Goal: Book appointment/travel/reservation

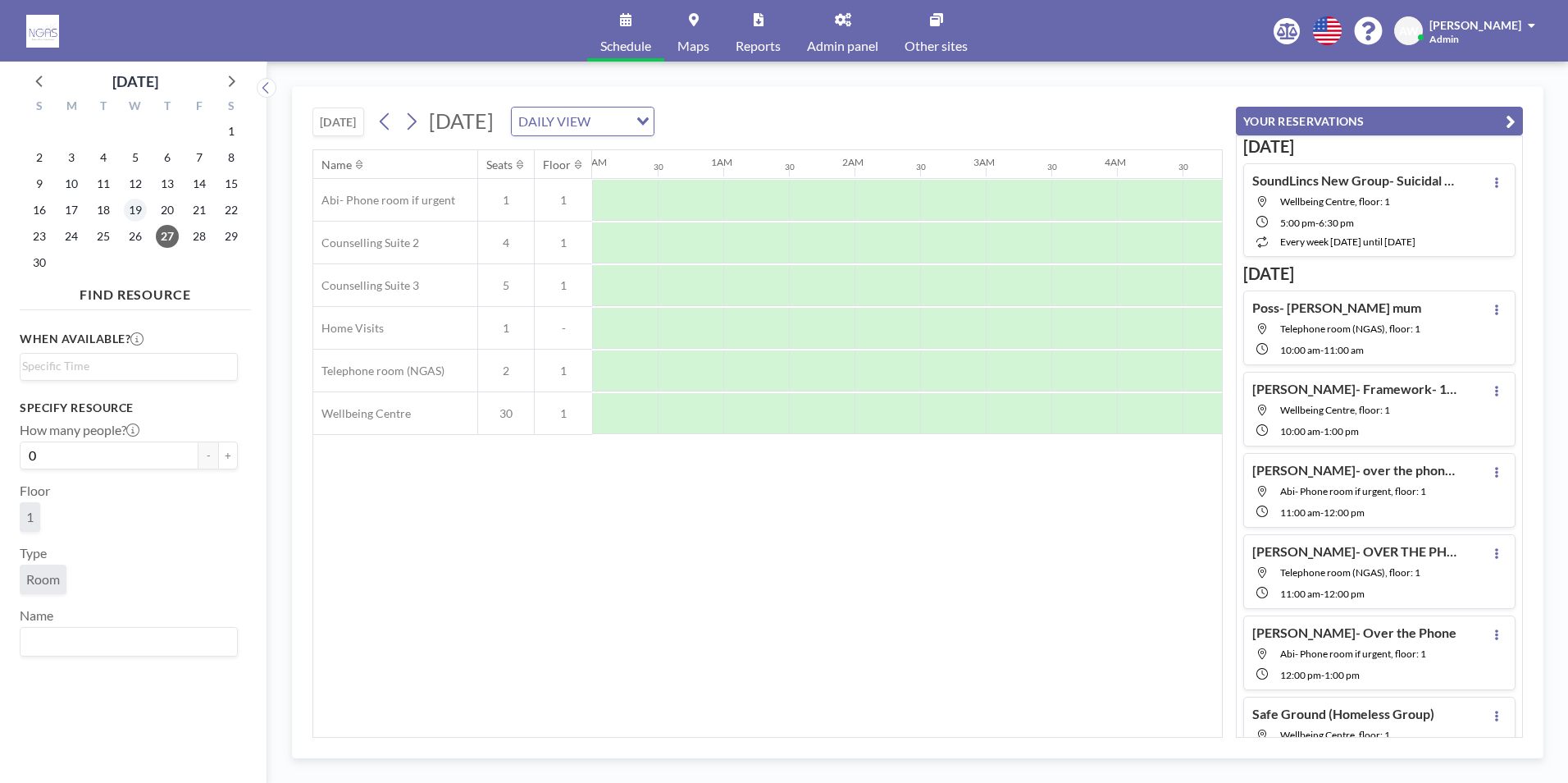
scroll to position [0, 959]
click at [236, 79] on icon at bounding box center [231, 81] width 22 height 22
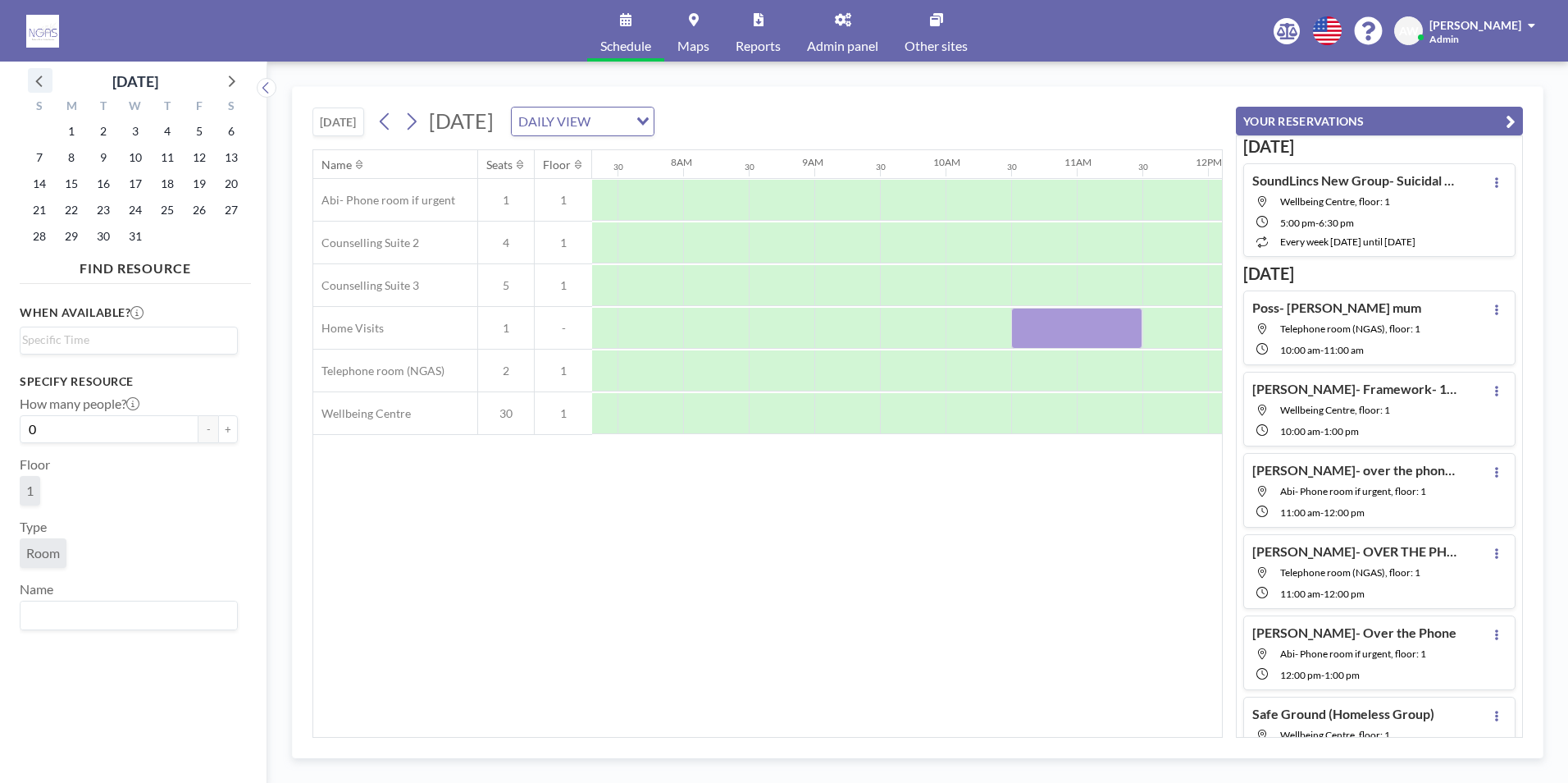
click at [35, 77] on icon at bounding box center [40, 81] width 22 height 22
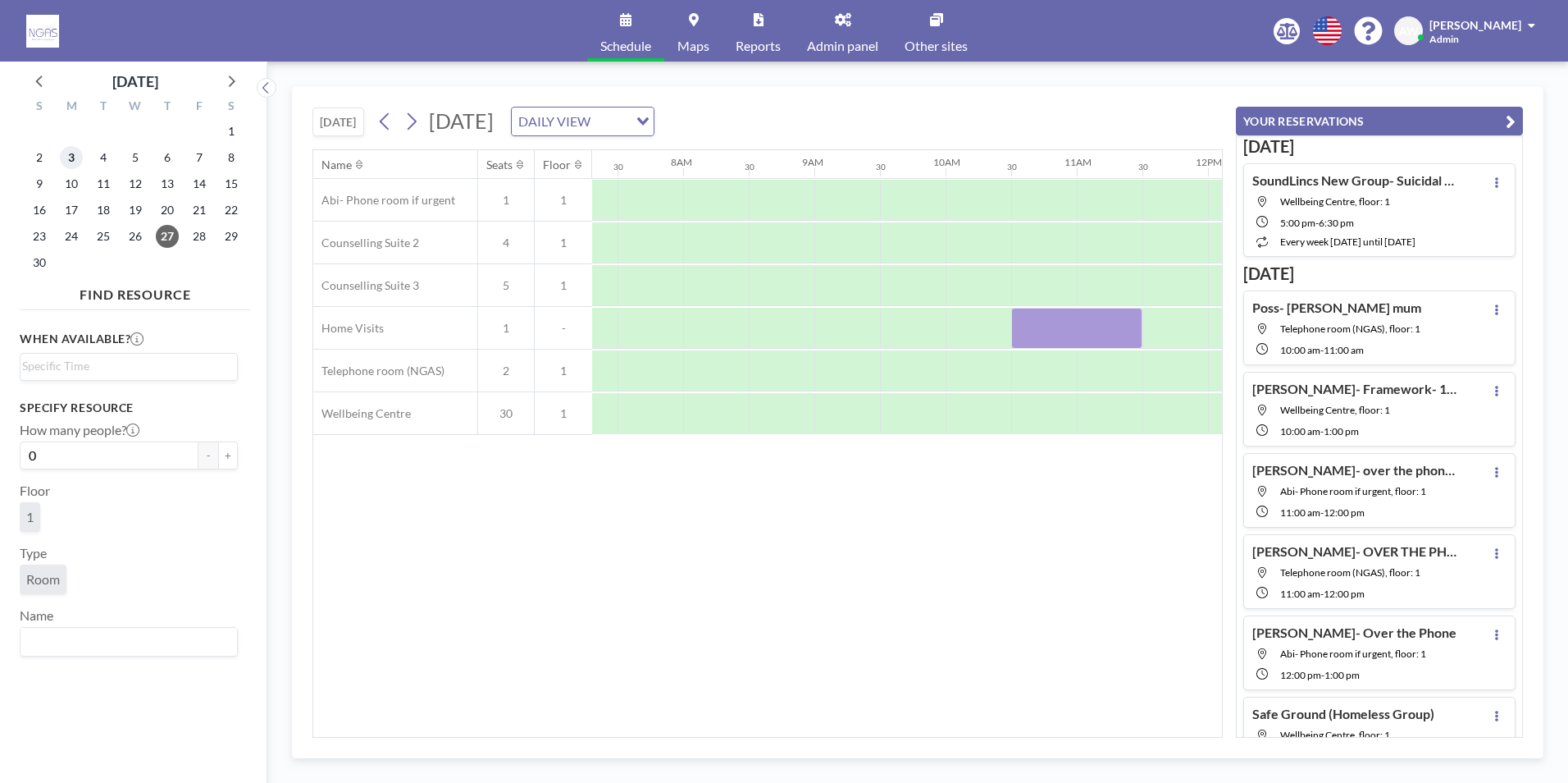
click at [75, 154] on span "3" at bounding box center [71, 157] width 23 height 23
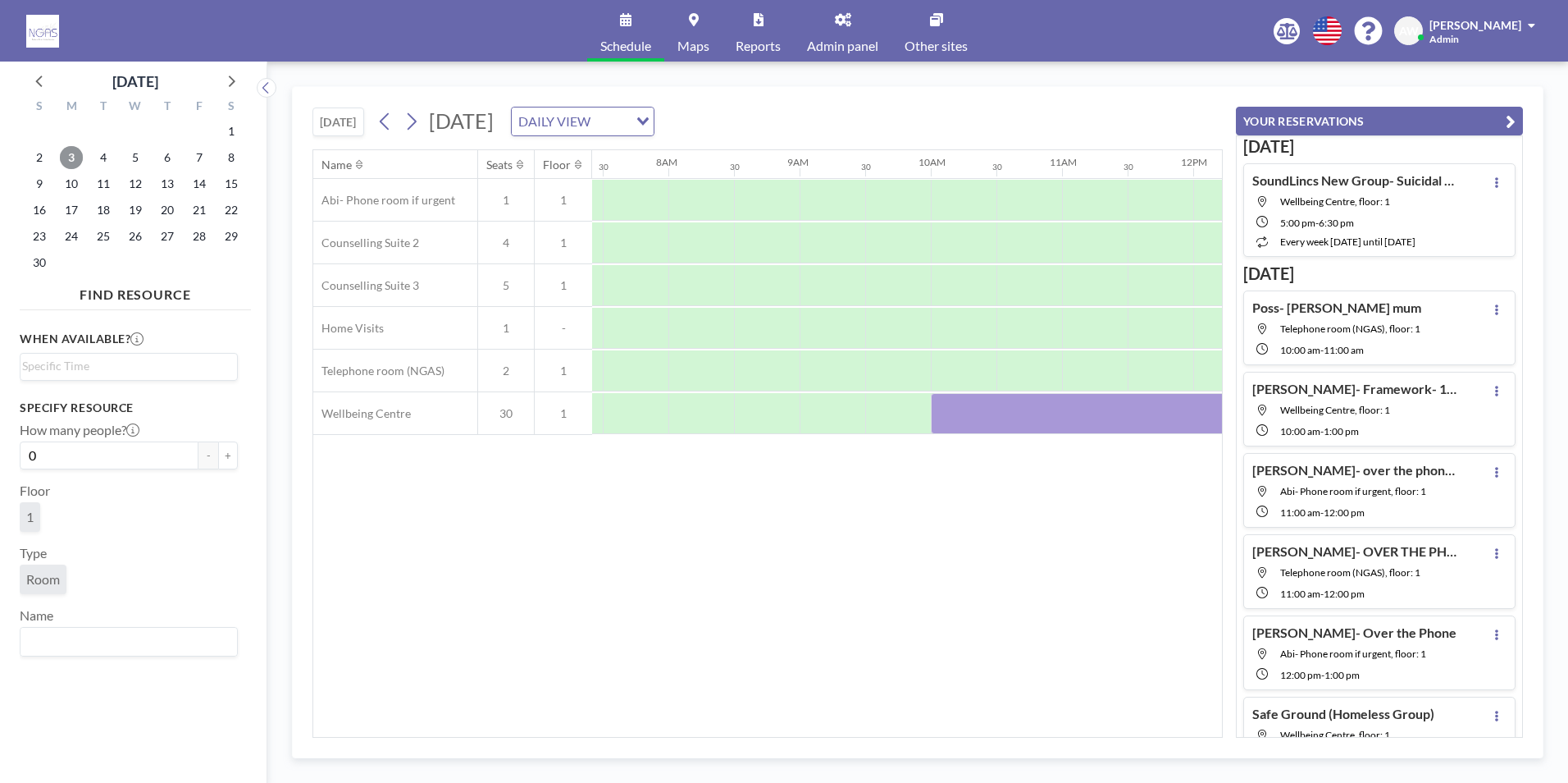
scroll to position [0, 984]
click at [758, 737] on div "Name Seats Floor 12AM 30 1AM 30 2AM 30 3AM 30 4AM 30 5AM 30 6AM 30 7AM 30 8AM 3…" at bounding box center [767, 443] width 910 height 588
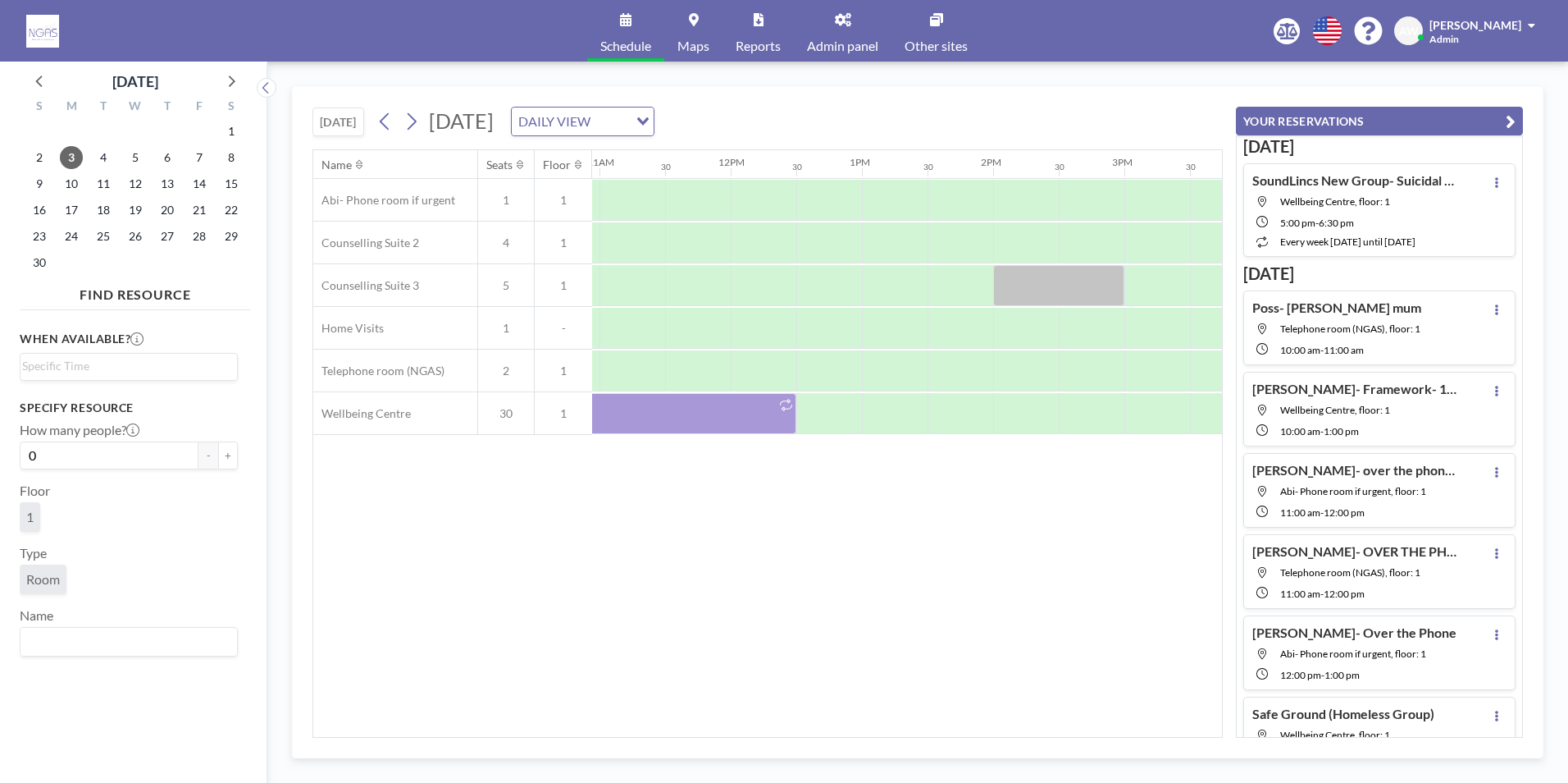
scroll to position [0, 1634]
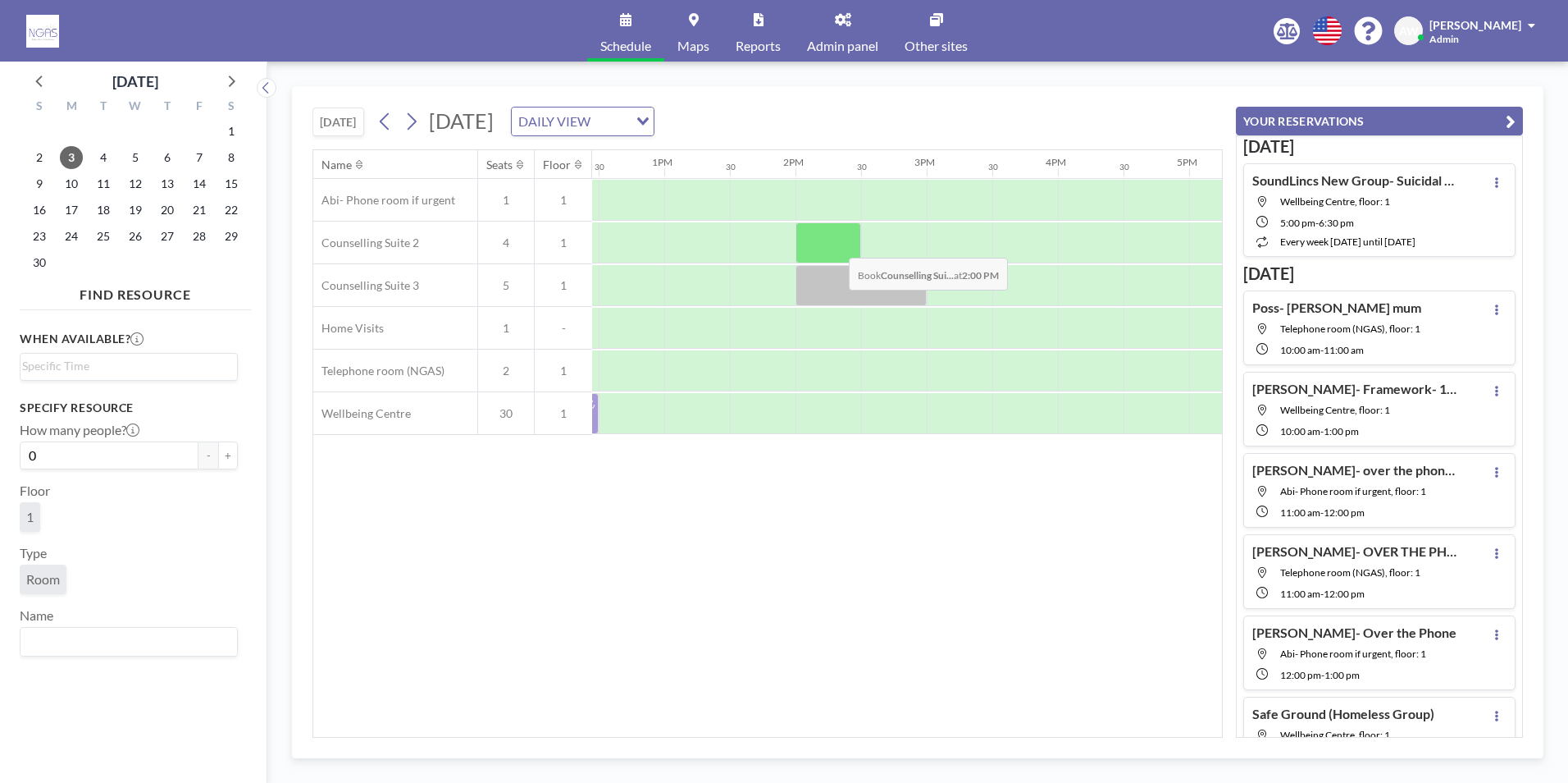
click at [836, 246] on div at bounding box center [828, 243] width 66 height 41
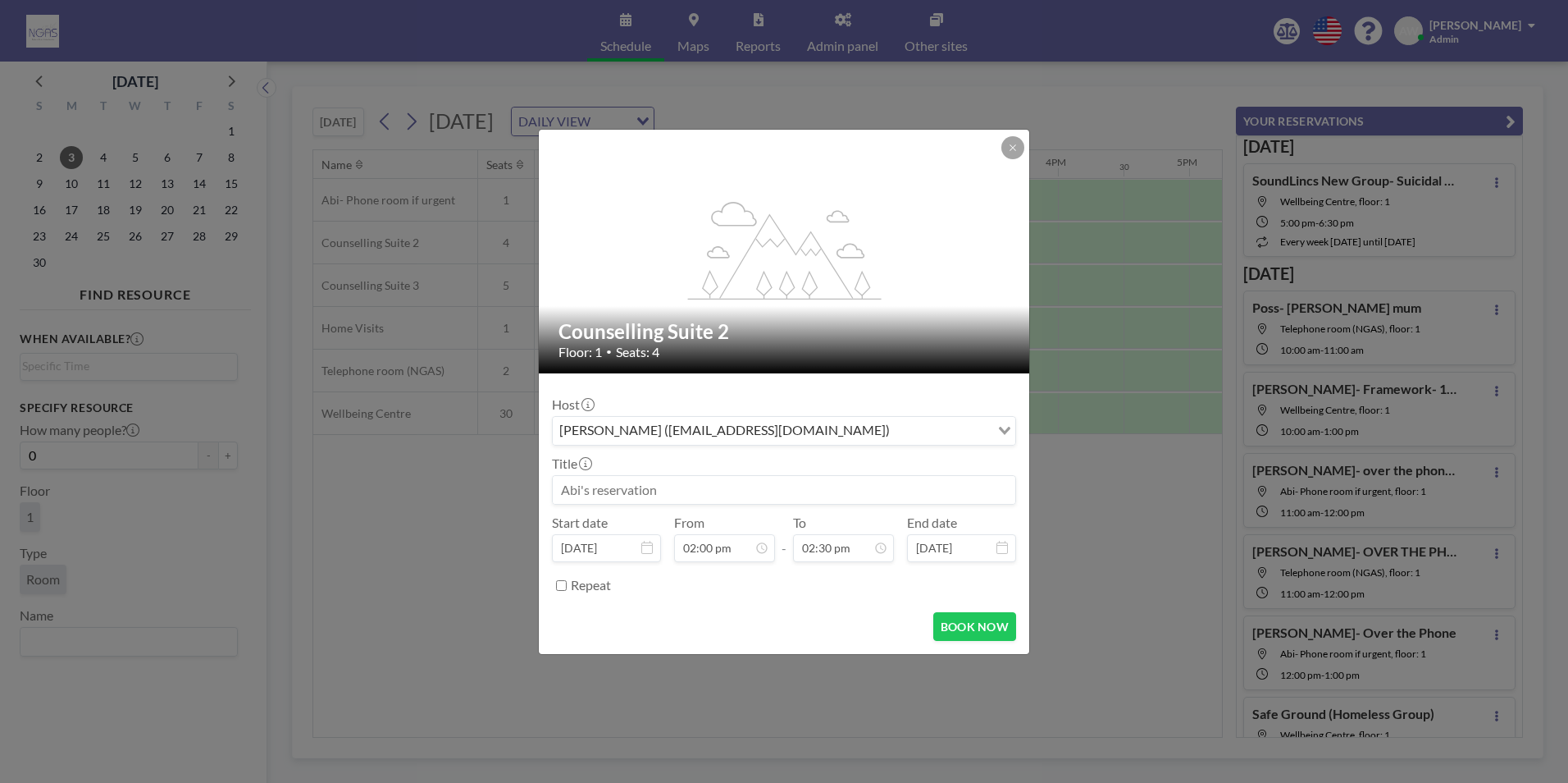
click at [698, 484] on input at bounding box center [784, 489] width 463 height 28
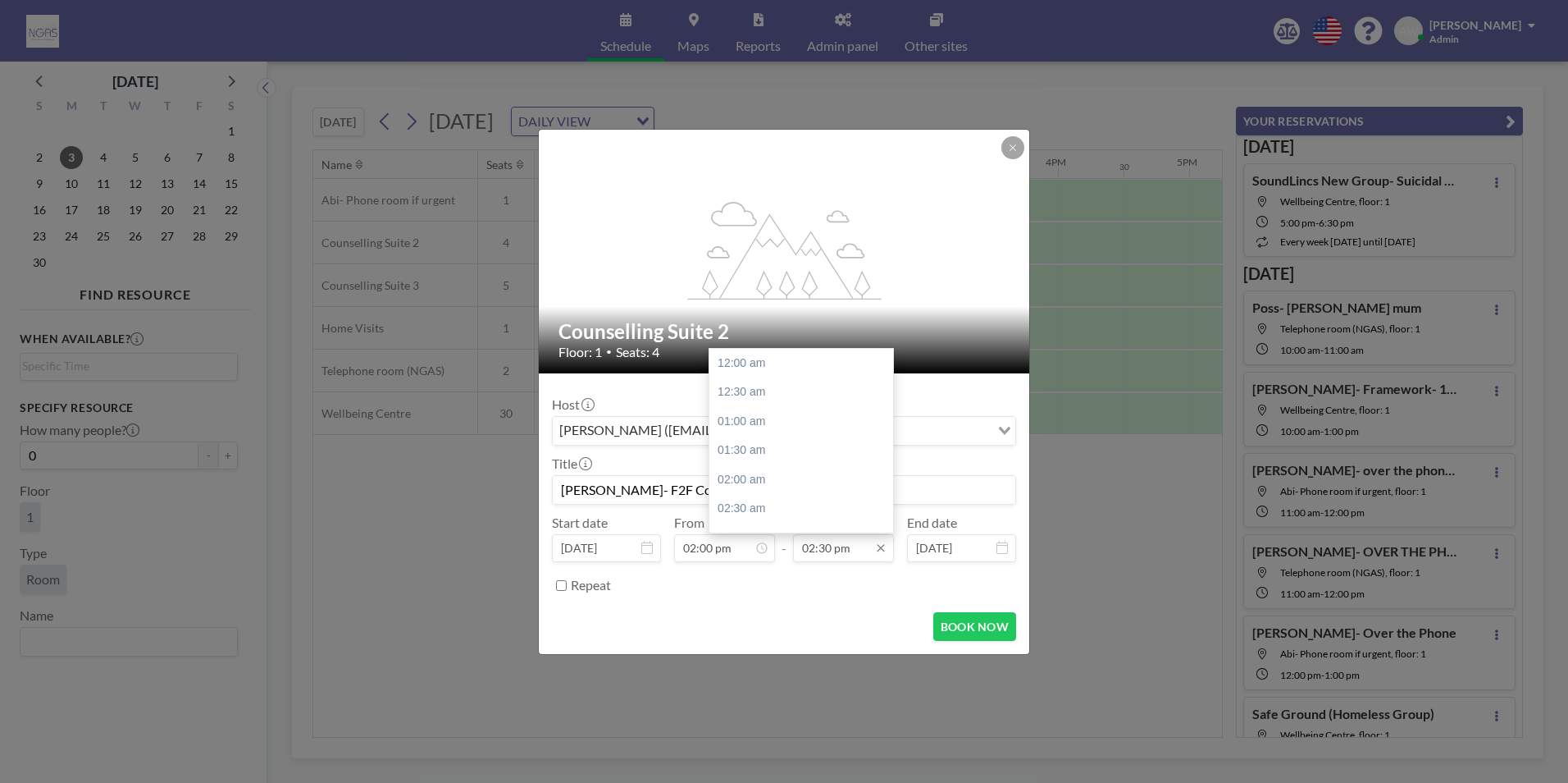
scroll to position [846, 0]
type input "[PERSON_NAME]- F2F Counselling"
click at [817, 393] on div "03:00 pm" at bounding box center [806, 392] width 192 height 30
type input "03:00 pm"
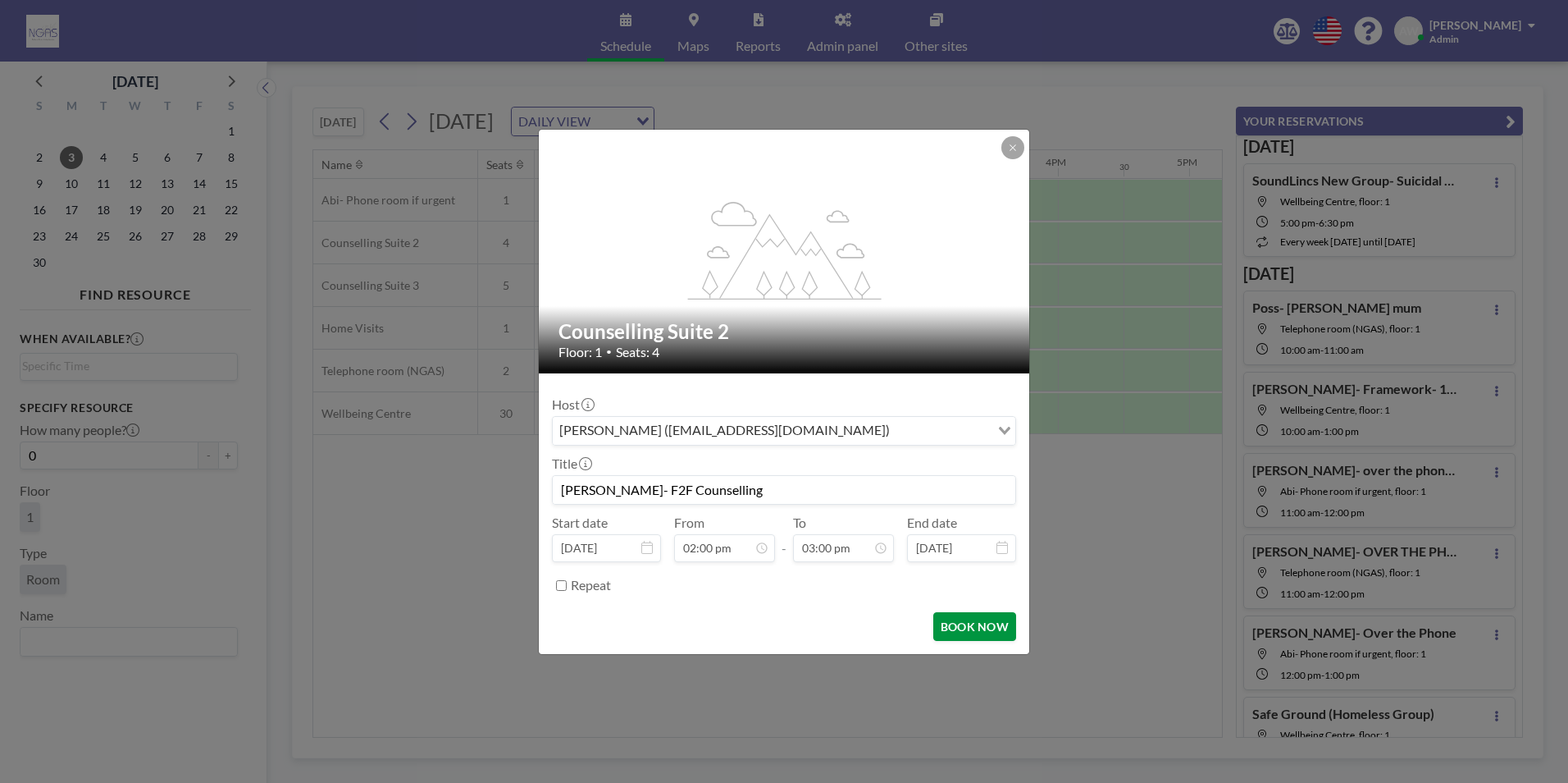
click at [979, 637] on button "BOOK NOW" at bounding box center [975, 626] width 83 height 29
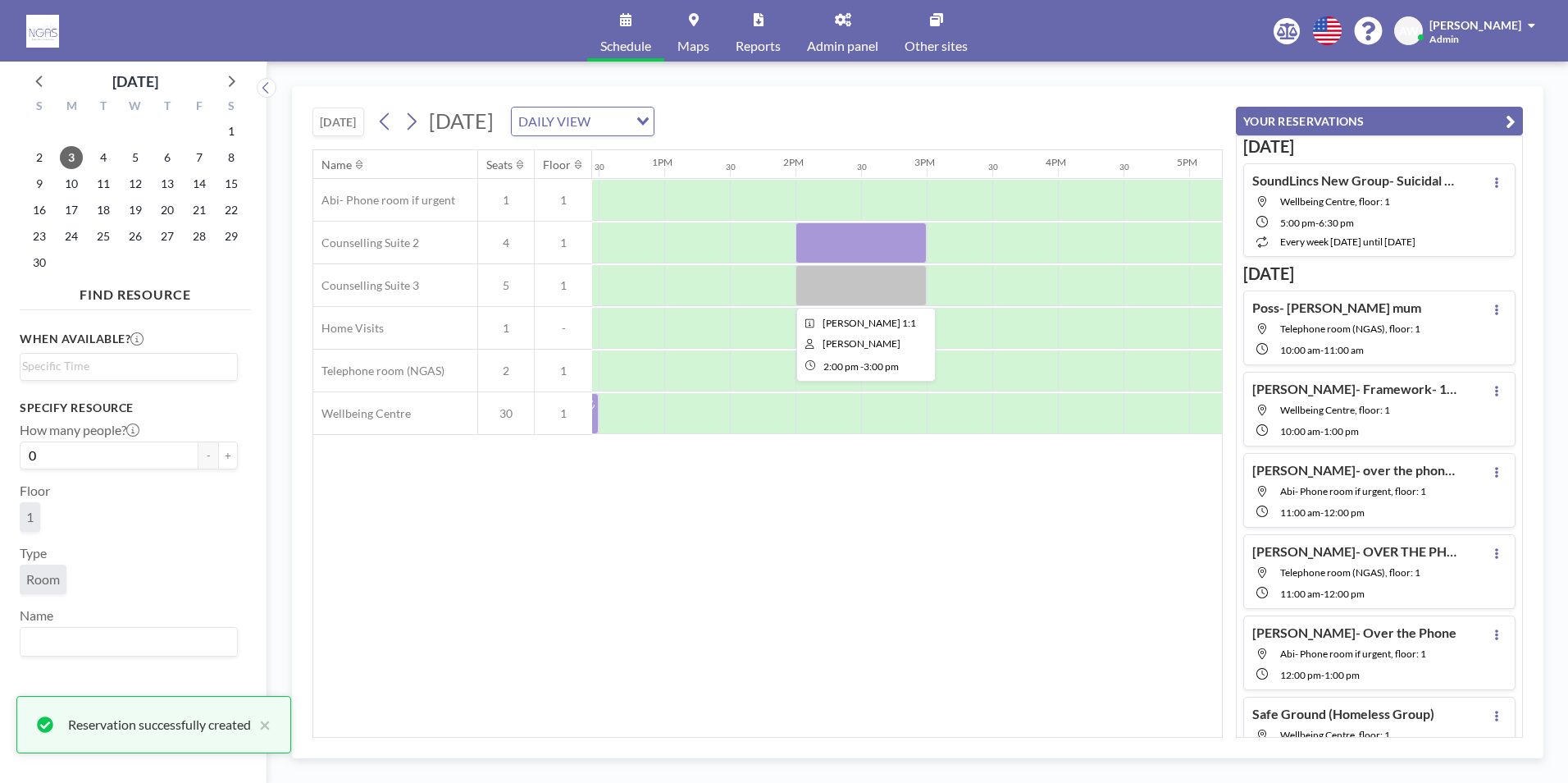
click at [864, 293] on div at bounding box center [861, 286] width 131 height 41
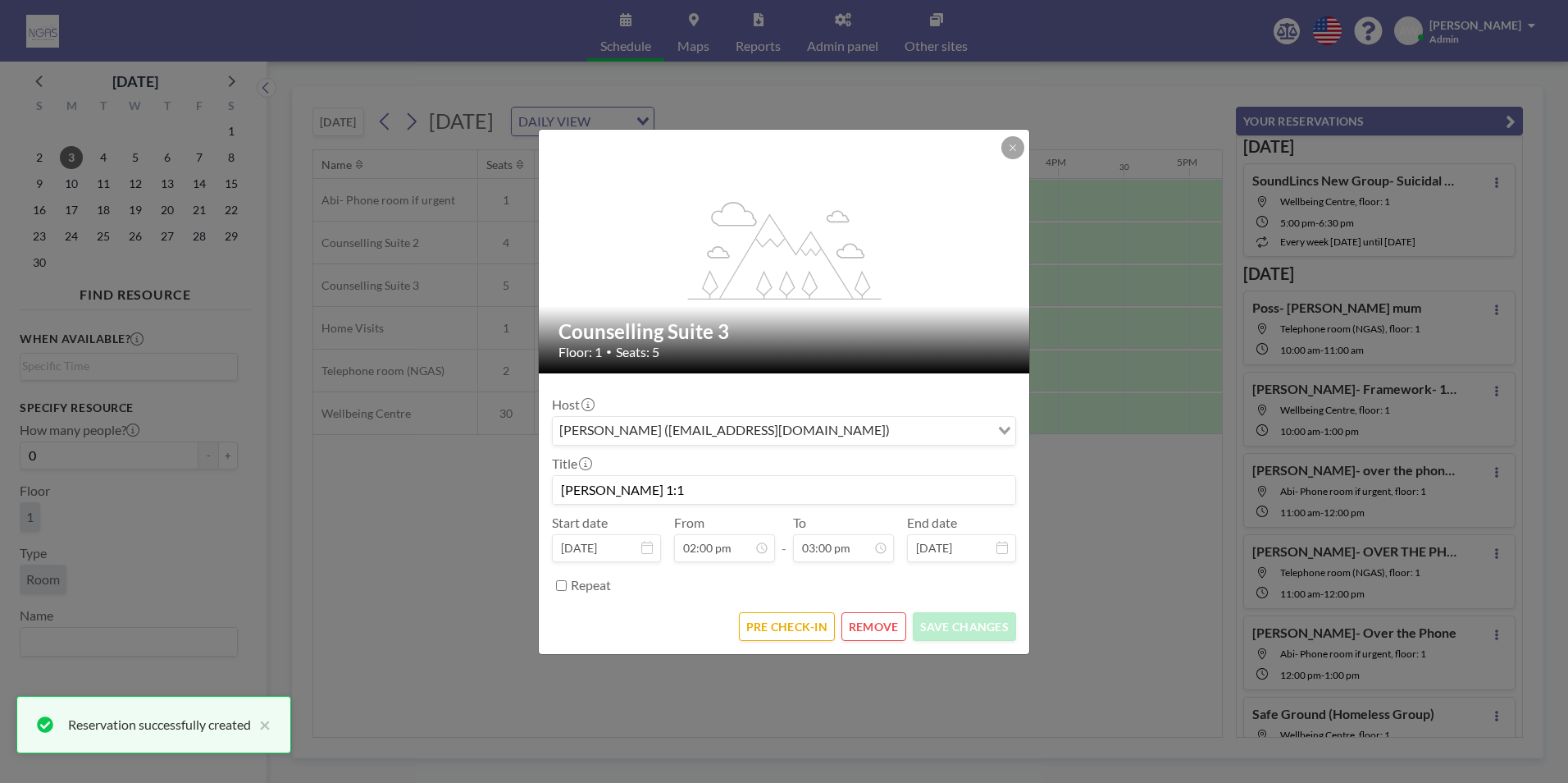
click at [717, 485] on input "[PERSON_NAME] 1:1" at bounding box center [784, 489] width 463 height 28
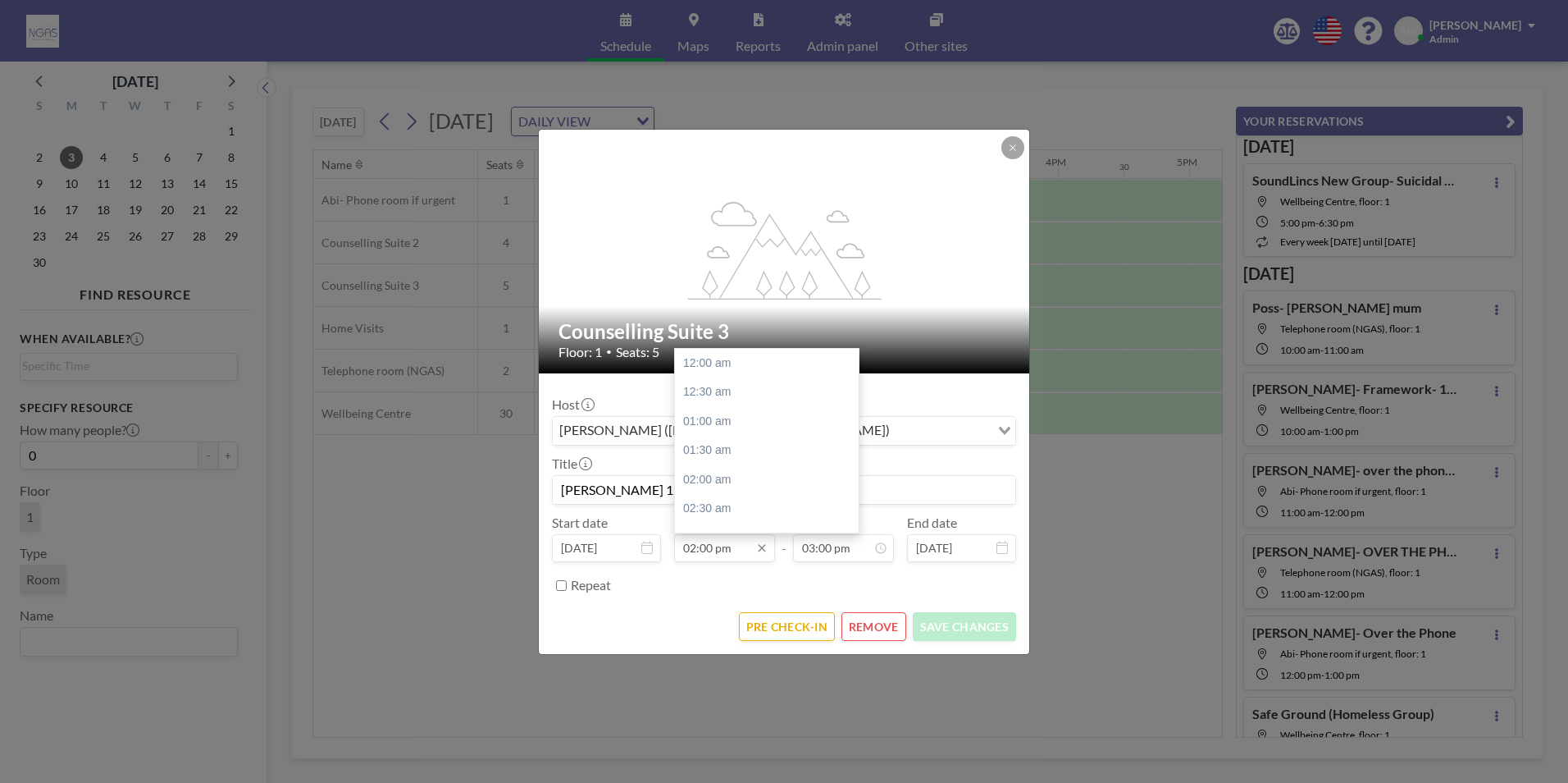
scroll to position [818, 0]
click at [712, 414] on div "03:00 pm" at bounding box center [771, 421] width 192 height 30
type input "03:00 pm"
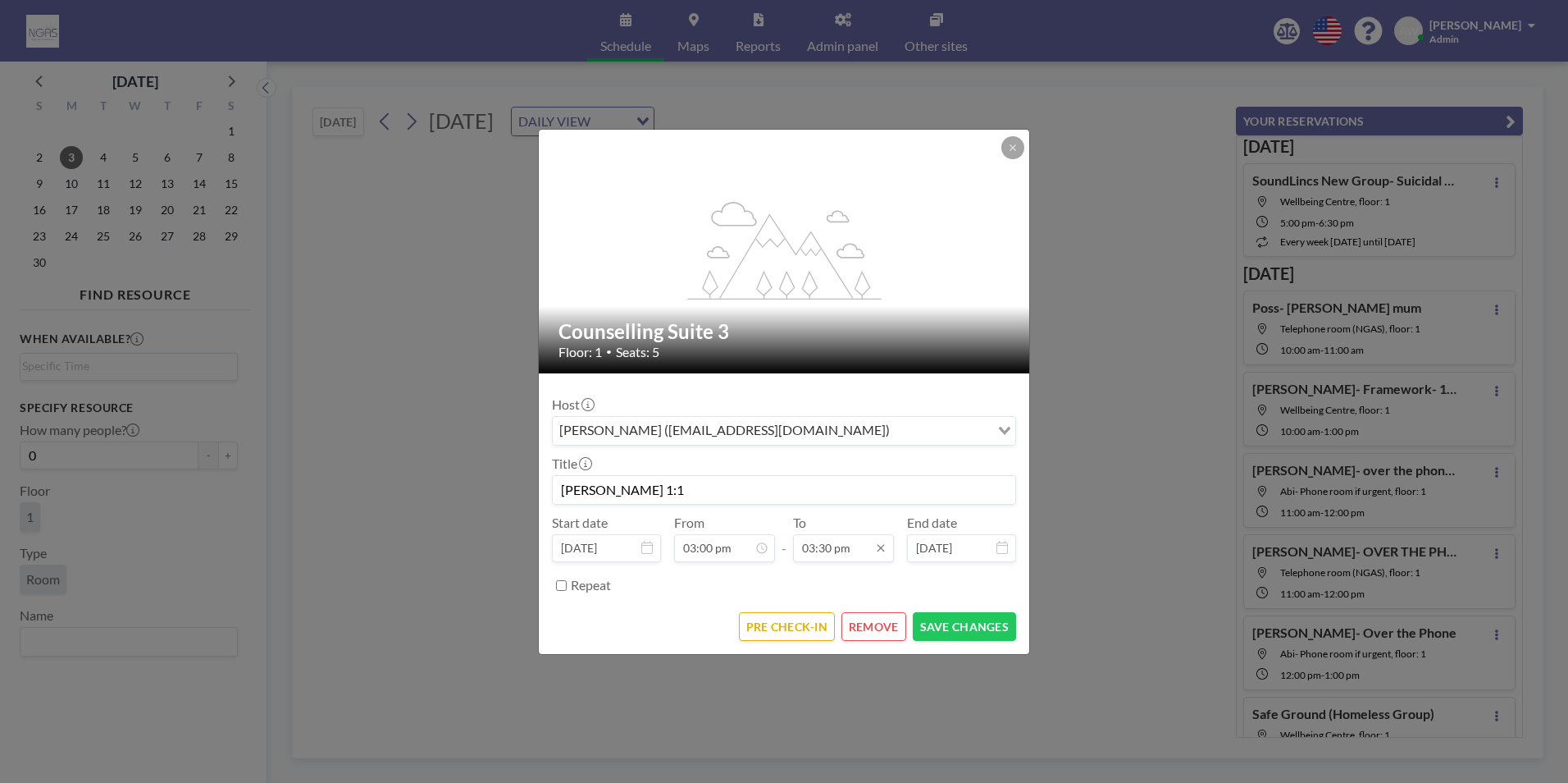
scroll to position [905, 0]
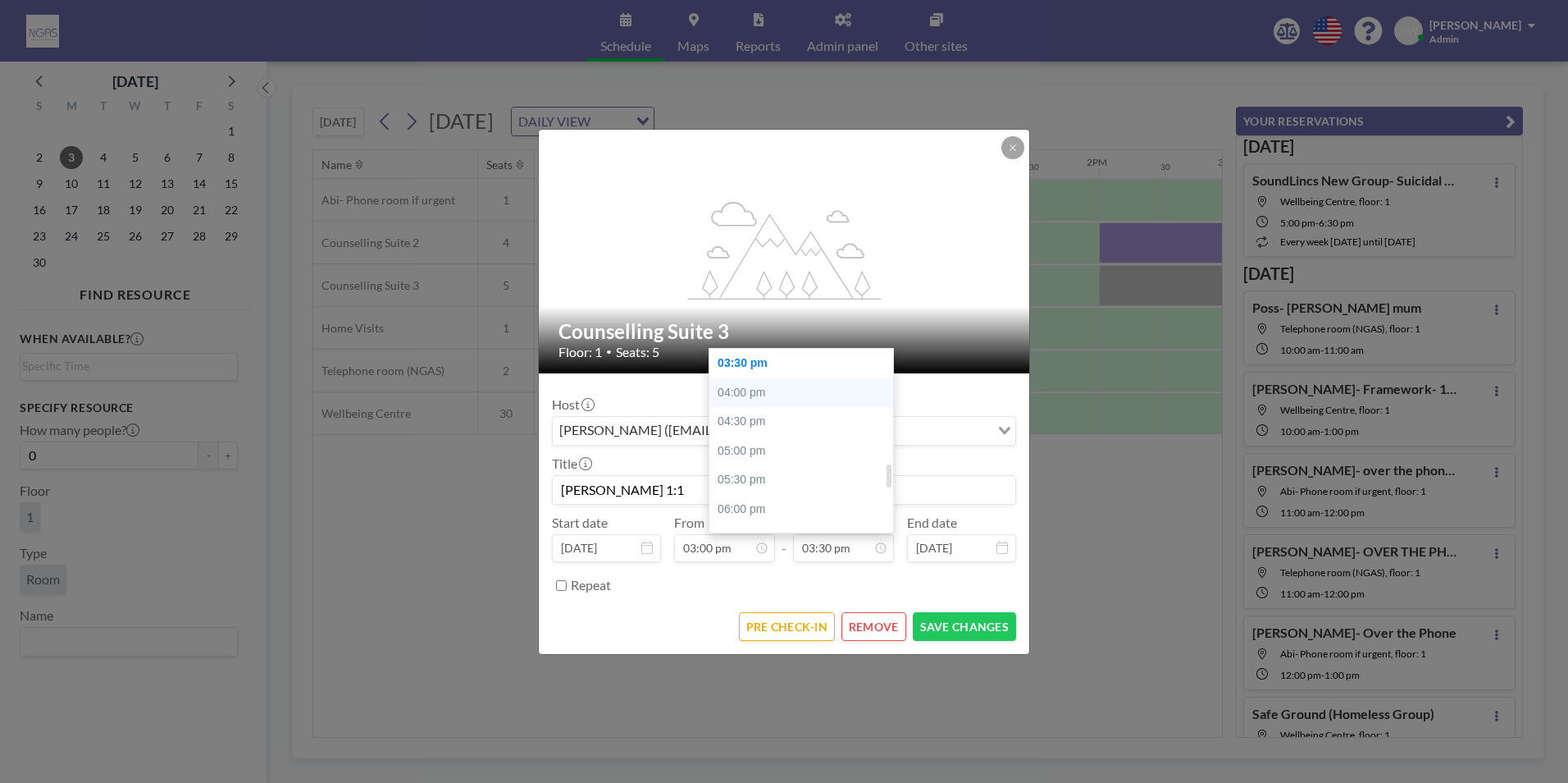
click at [768, 392] on div "04:00 pm" at bounding box center [806, 392] width 192 height 30
type input "04:00 pm"
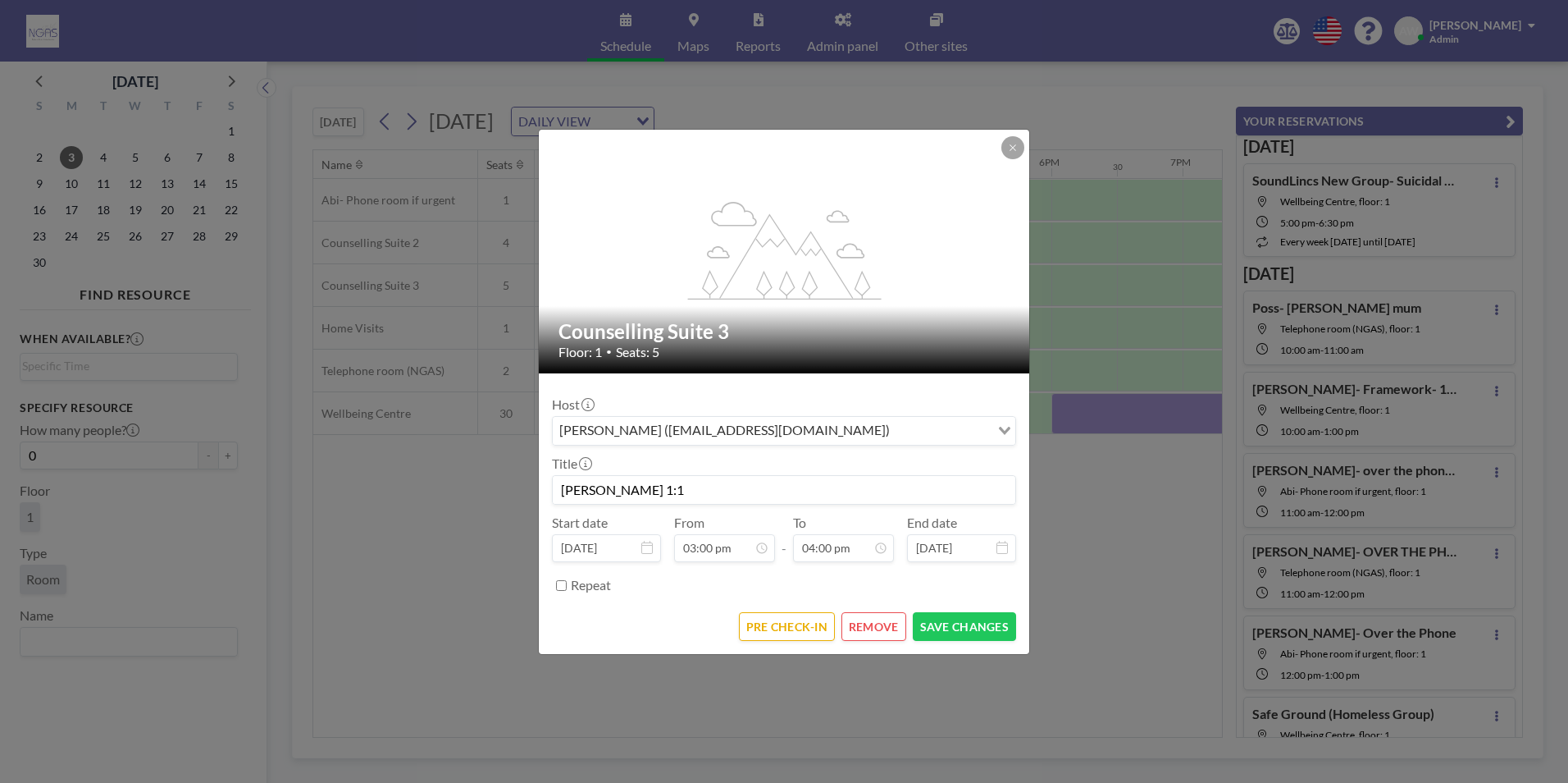
scroll to position [876, 0]
click at [944, 631] on button "SAVE CHANGES" at bounding box center [964, 626] width 104 height 29
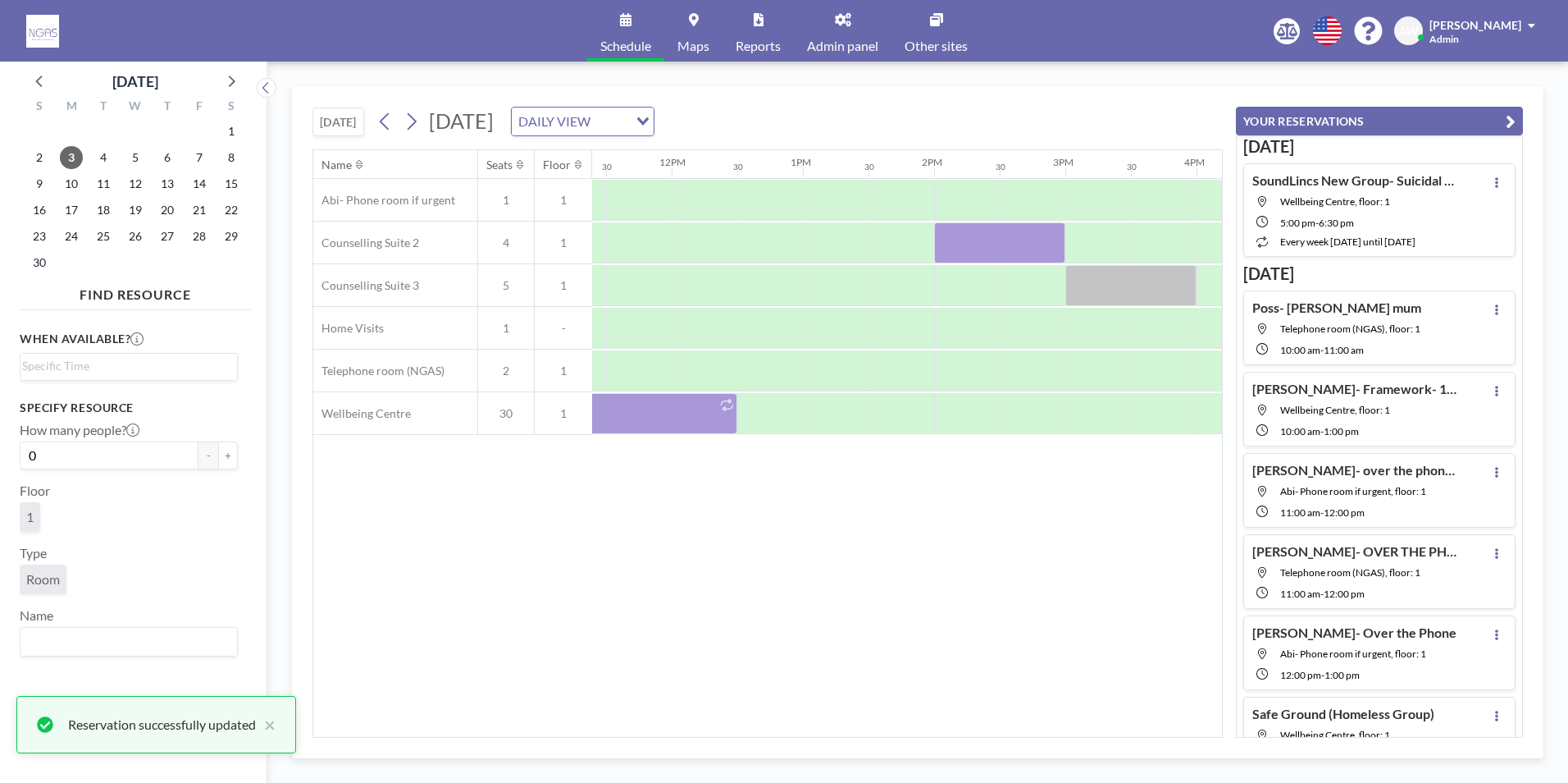
scroll to position [0, 1489]
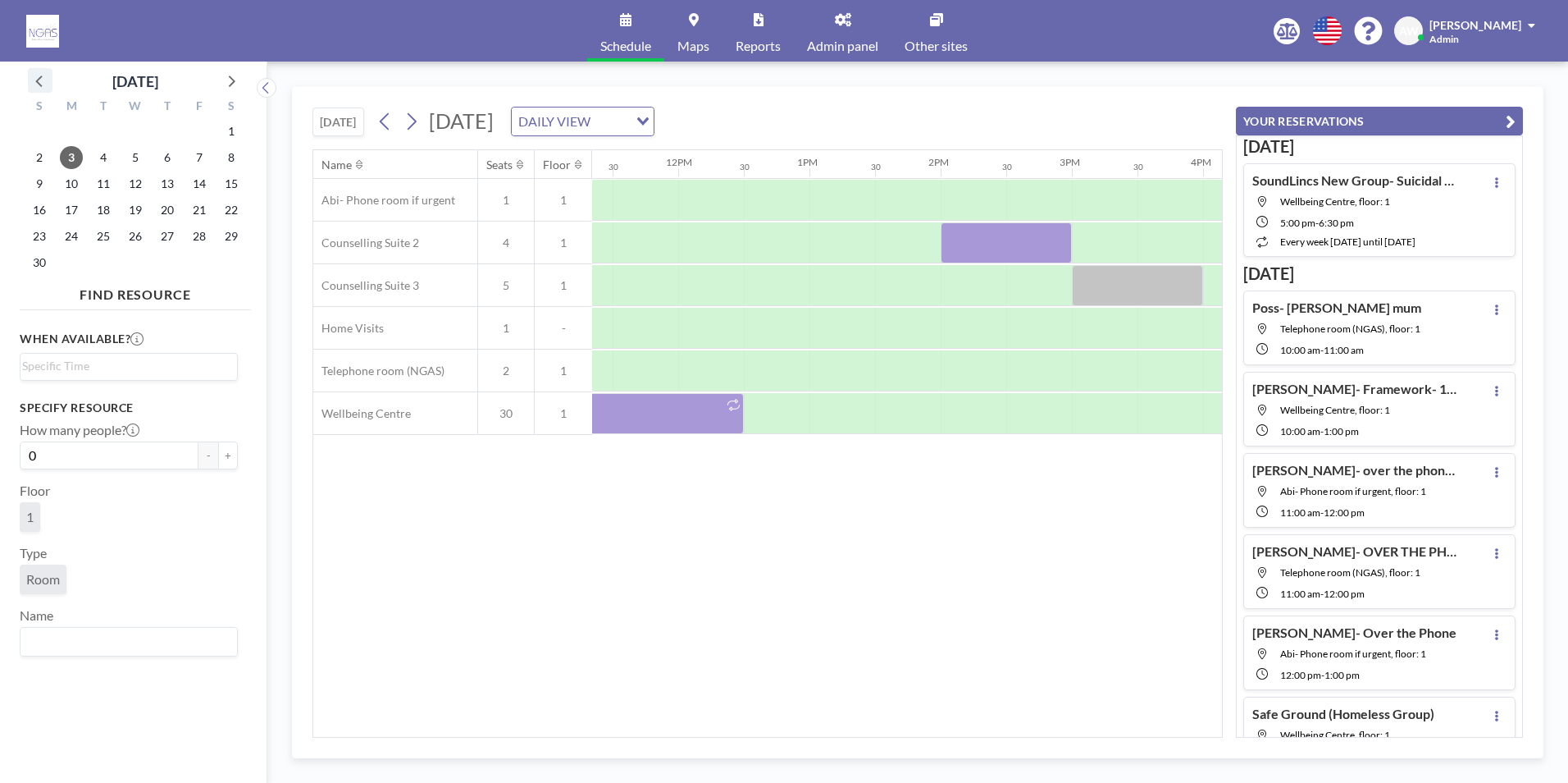
click at [50, 81] on icon at bounding box center [40, 81] width 22 height 22
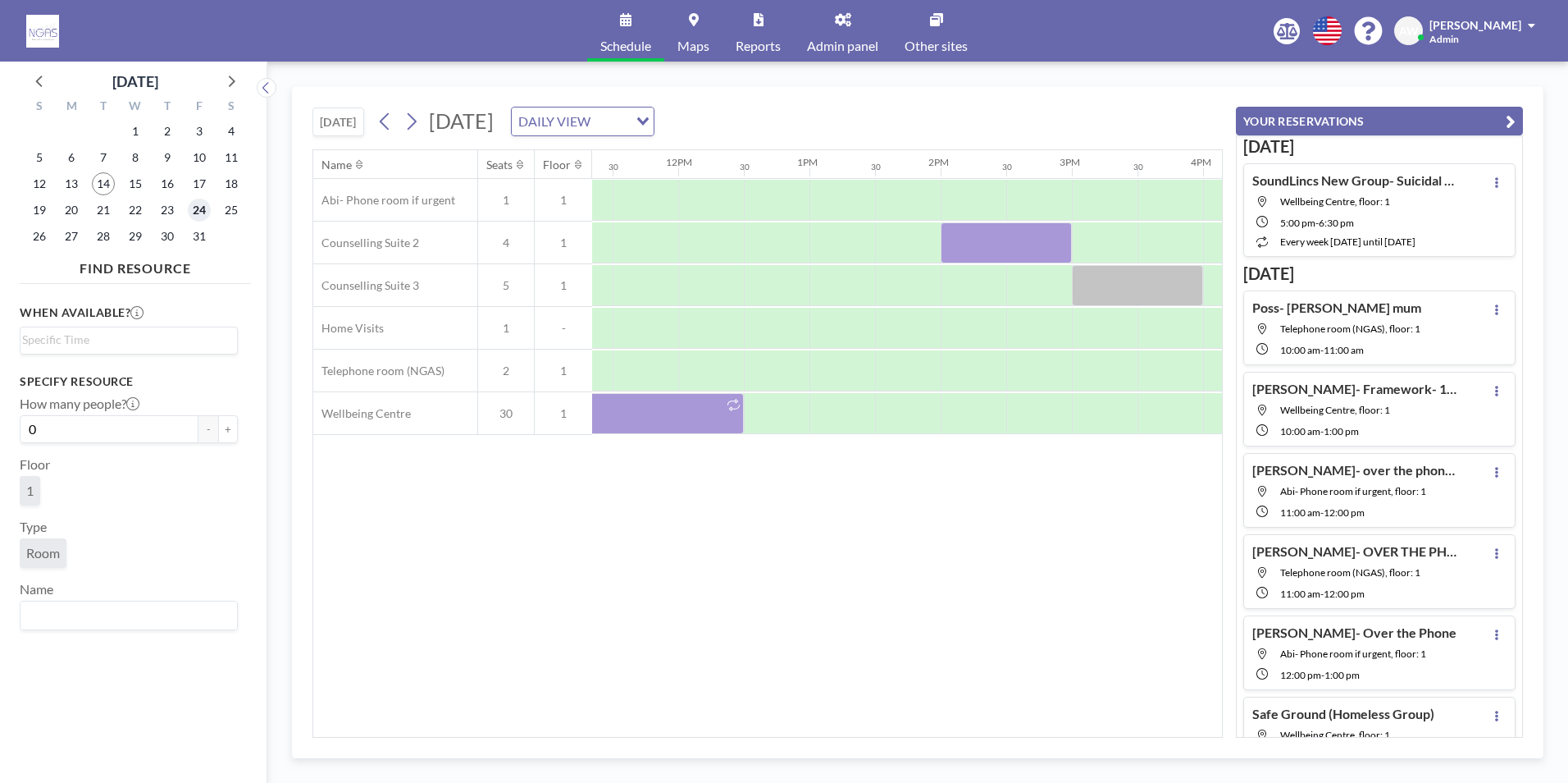
click at [199, 212] on span "24" at bounding box center [198, 209] width 23 height 23
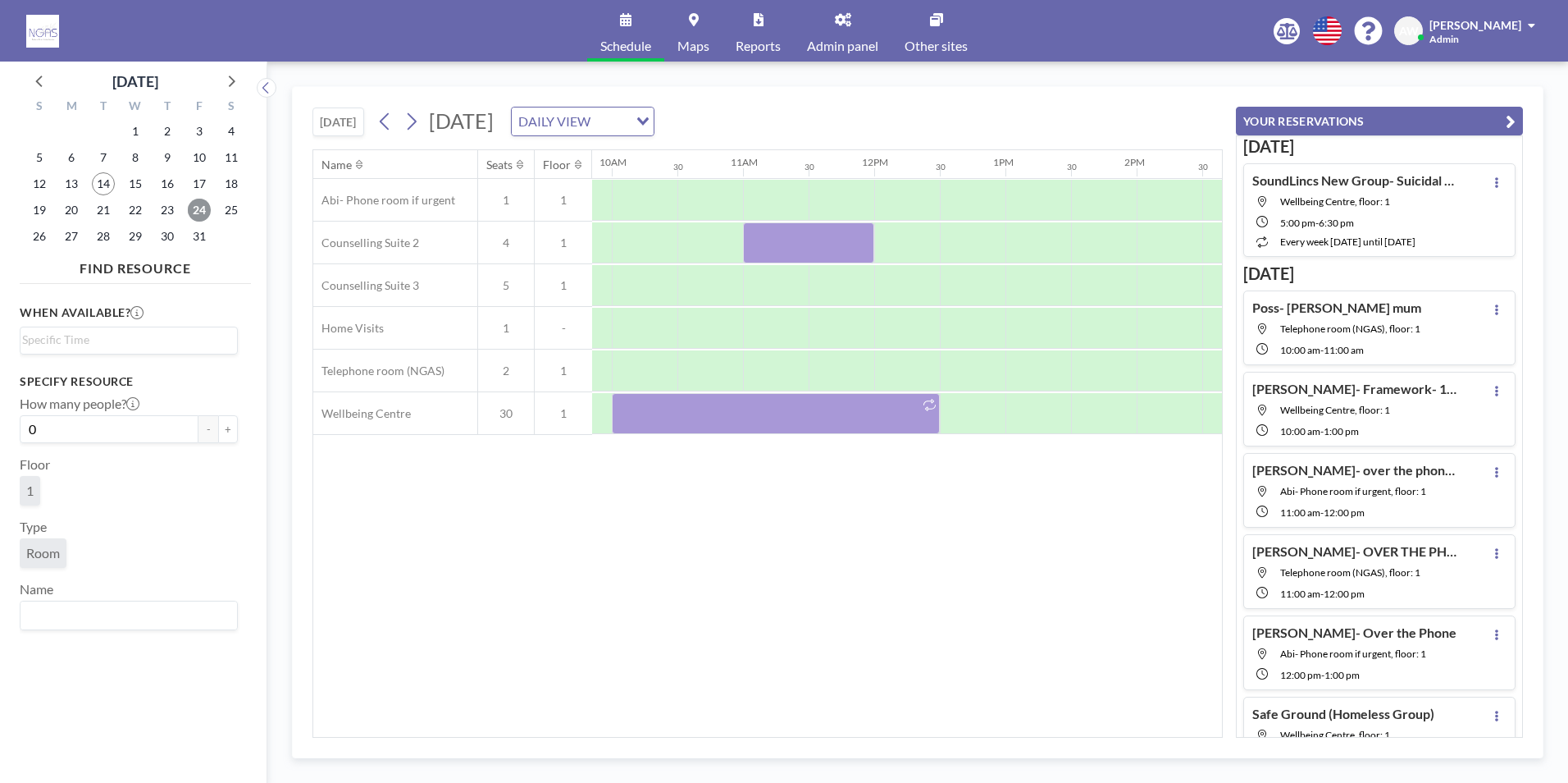
scroll to position [0, 1461]
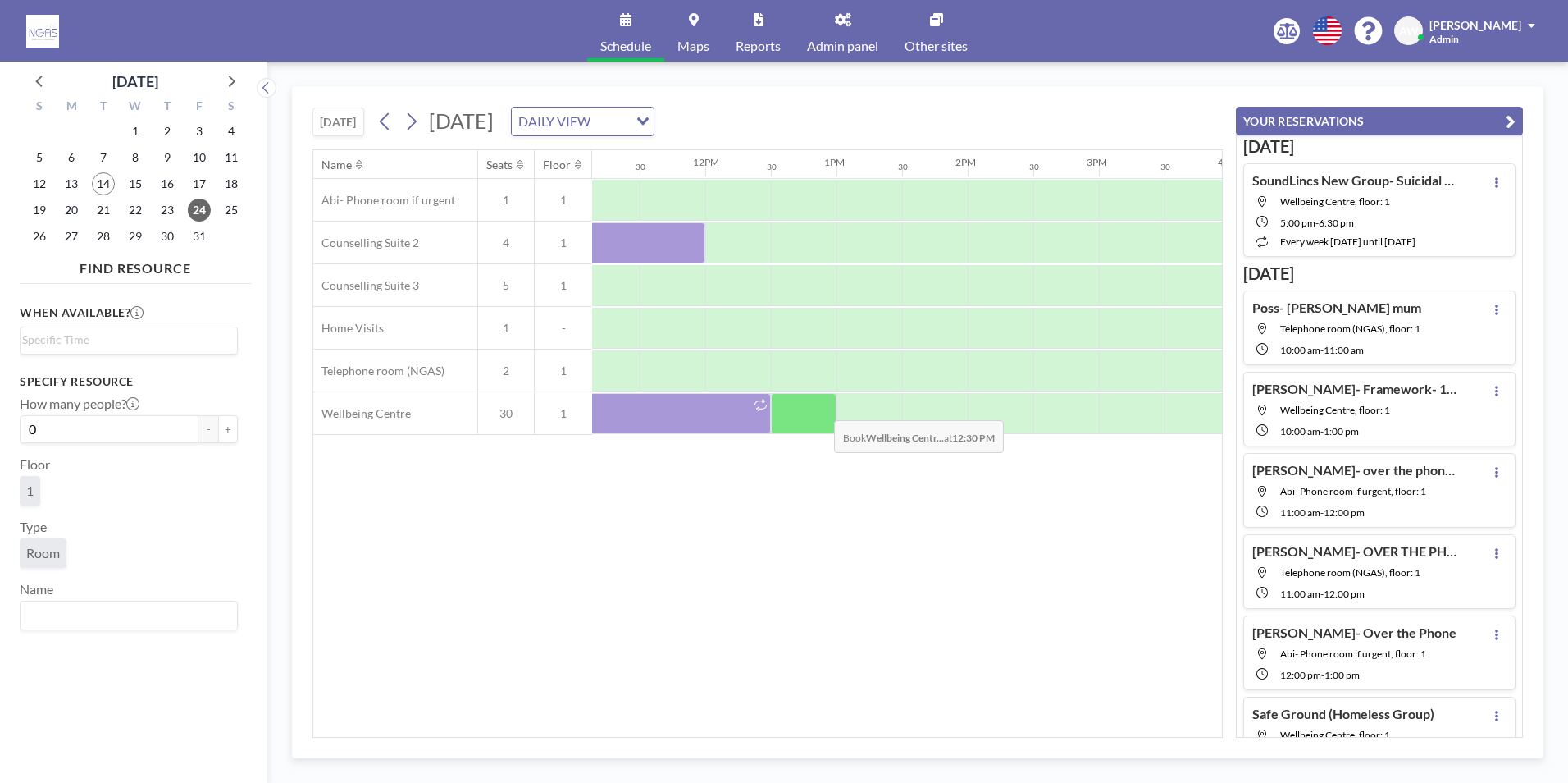
click at [821, 407] on div at bounding box center [804, 413] width 66 height 41
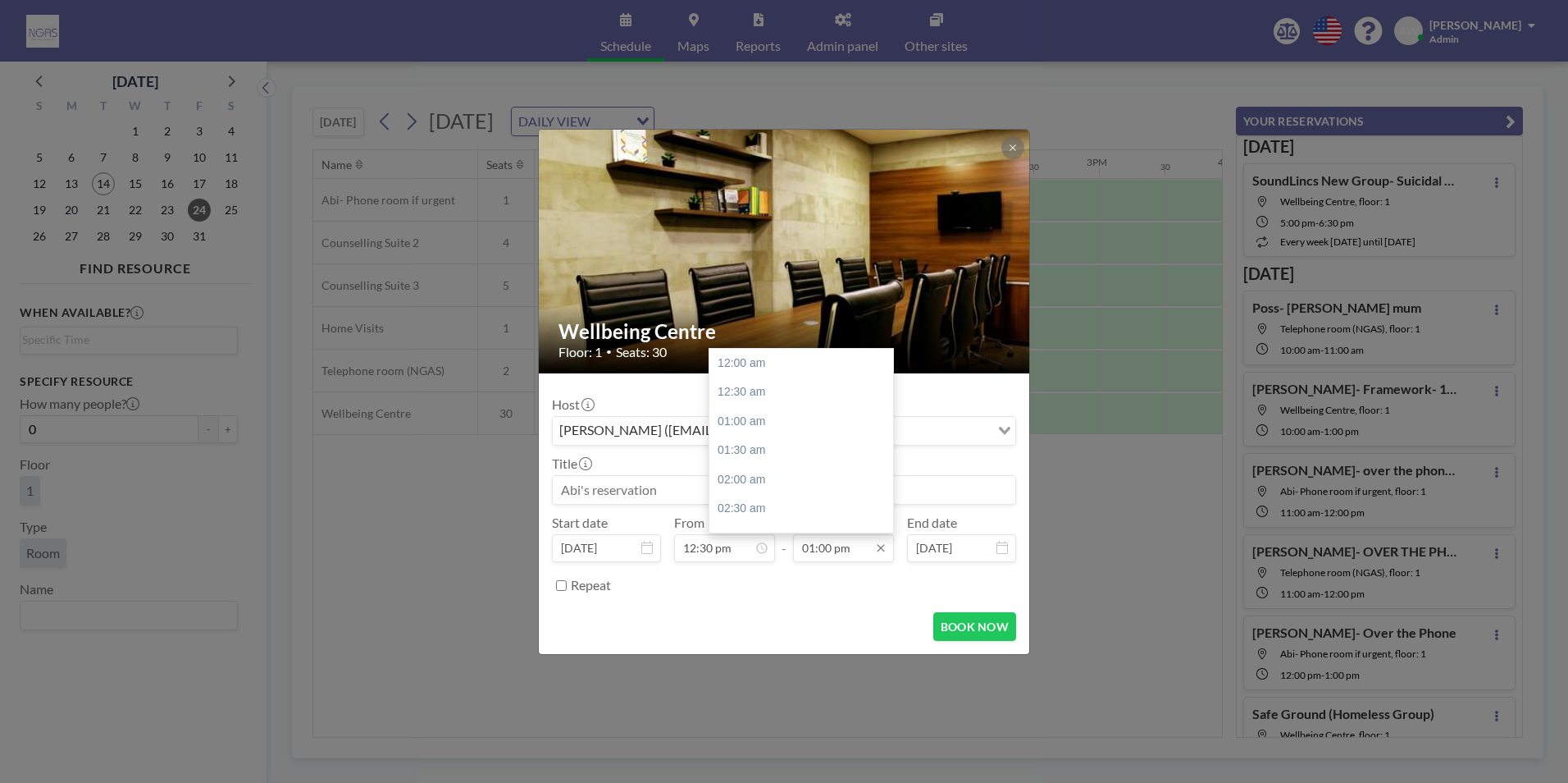
scroll to position [758, 0]
click at [795, 395] on div "01:30 pm" at bounding box center [806, 392] width 192 height 30
type input "01:30 pm"
click at [712, 484] on input at bounding box center [784, 489] width 463 height 28
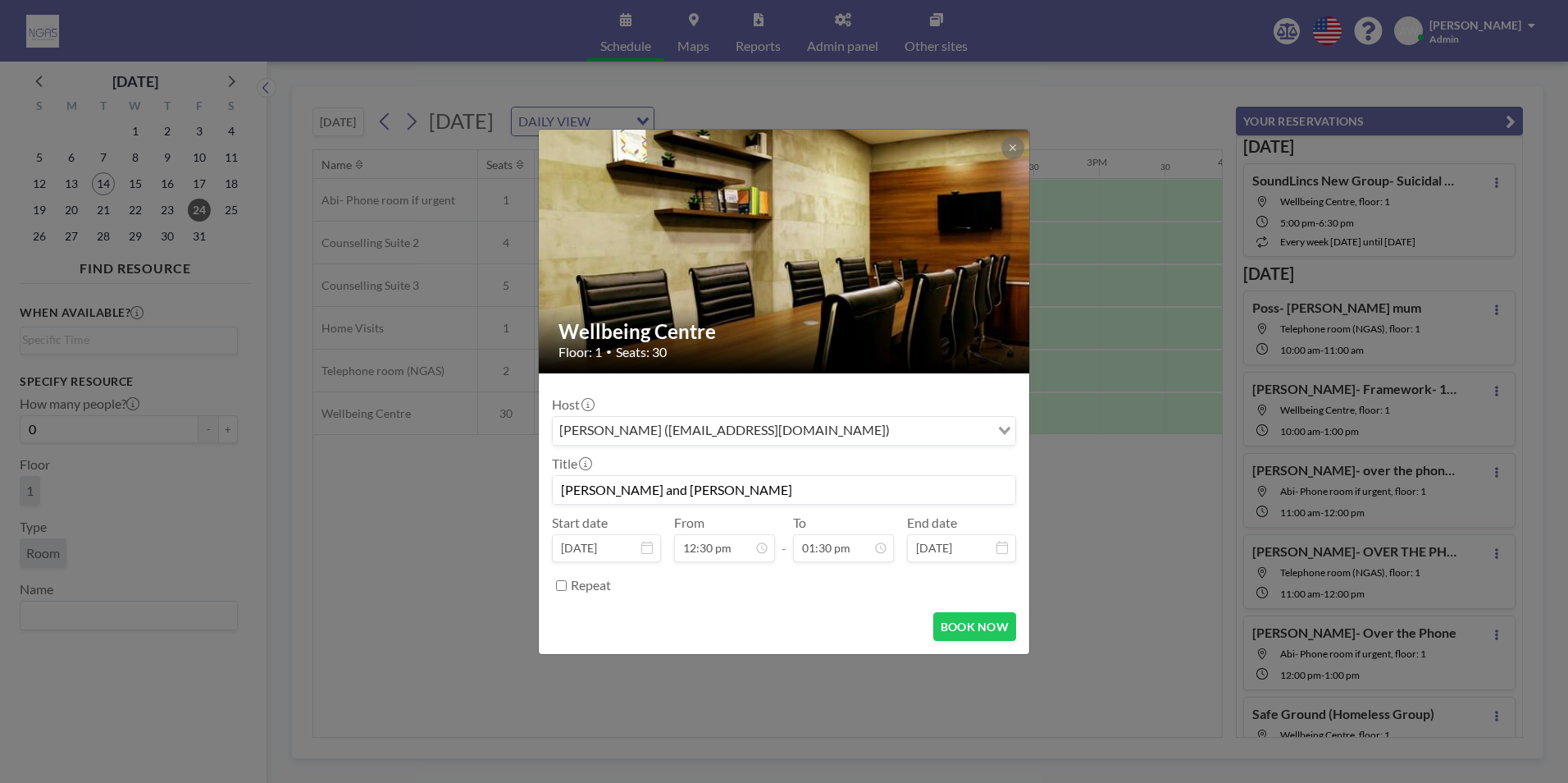
type input "[PERSON_NAME] and [PERSON_NAME]"
click at [1009, 606] on form "Host [PERSON_NAME] ([EMAIL_ADDRESS][DOMAIN_NAME]) Loading... Title [PERSON_NAME…" at bounding box center [784, 513] width 490 height 280
click at [1005, 617] on button "BOOK NOW" at bounding box center [975, 626] width 83 height 29
